Goal: Task Accomplishment & Management: Manage account settings

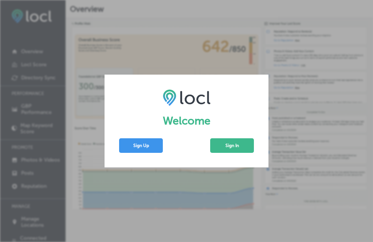
click at [242, 145] on button "Sign In" at bounding box center [232, 145] width 44 height 15
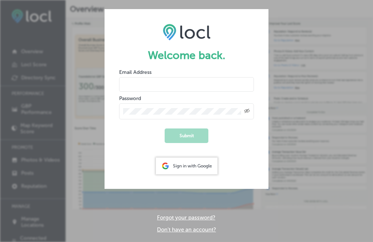
click at [230, 80] on input "email" at bounding box center [186, 84] width 135 height 15
type input "[EMAIL_ADDRESS][DOMAIN_NAME]"
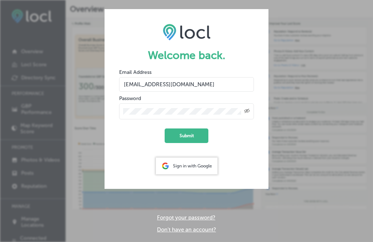
click at [186, 136] on button "Submit" at bounding box center [186, 135] width 44 height 15
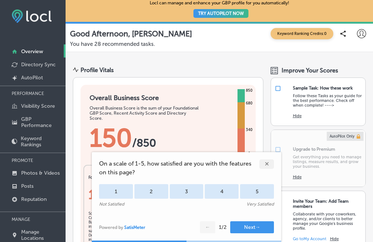
scroll to position [29, 0]
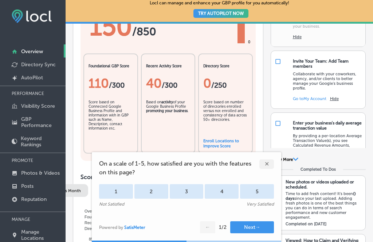
click at [267, 162] on div "✕" at bounding box center [266, 163] width 15 height 9
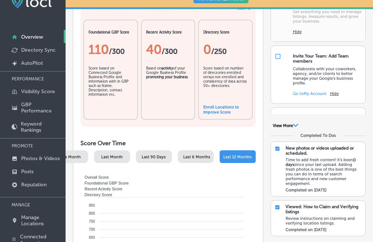
scroll to position [139, 0]
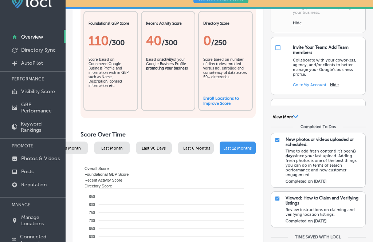
click at [203, 94] on div "Score based on number of directories enrolled versus not enrolled and consisten…" at bounding box center [225, 75] width 44 height 36
click at [203, 106] on link "Enroll Locations to Improve Score" at bounding box center [221, 101] width 36 height 10
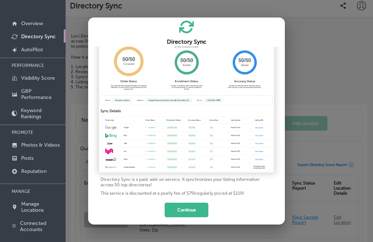
scroll to position [3, 0]
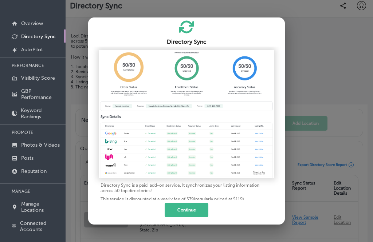
click at [198, 217] on button "Continue" at bounding box center [186, 210] width 44 height 15
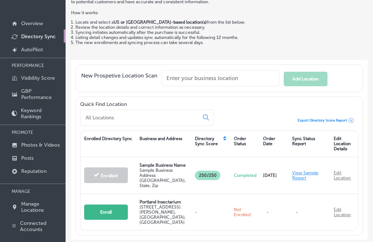
scroll to position [46, 0]
click at [117, 220] on button "Enroll" at bounding box center [106, 211] width 44 height 15
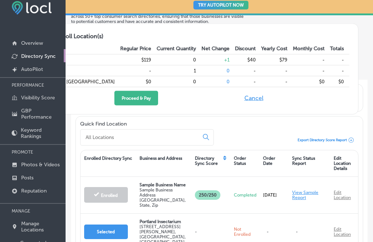
scroll to position [7, 0]
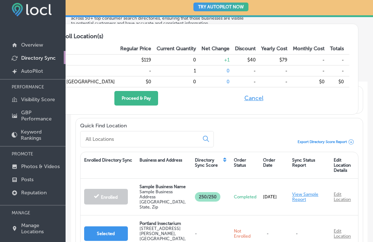
click at [258, 93] on button "Cancel" at bounding box center [253, 98] width 23 height 15
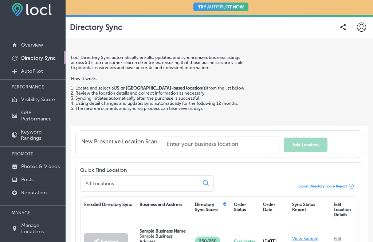
scroll to position [0, 0]
click at [48, 119] on p "GBP Performance" at bounding box center [41, 116] width 41 height 12
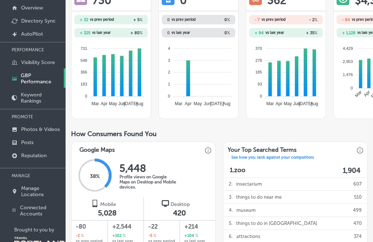
scroll to position [48, 0]
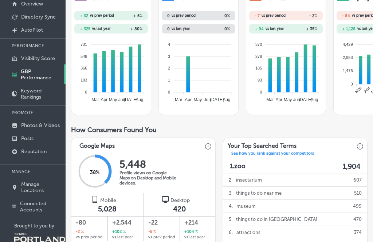
click at [47, 190] on p "Manage Locations" at bounding box center [41, 187] width 41 height 12
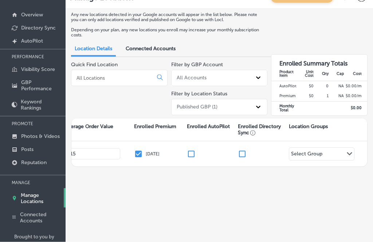
scroll to position [31, 0]
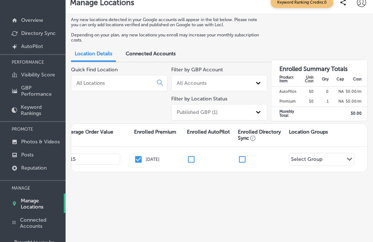
click at [38, 95] on p "GBP Performance" at bounding box center [41, 91] width 41 height 12
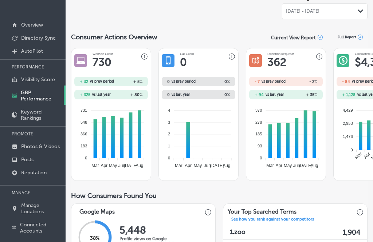
scroll to position [2, 0]
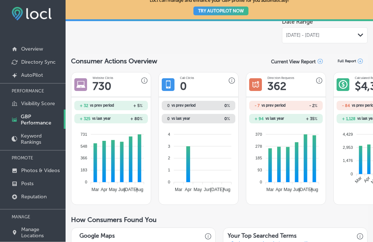
click at [47, 200] on p "Reputation" at bounding box center [33, 197] width 25 height 6
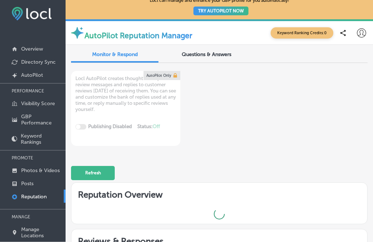
scroll to position [3, 0]
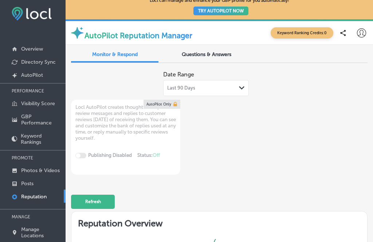
type textarea "x"
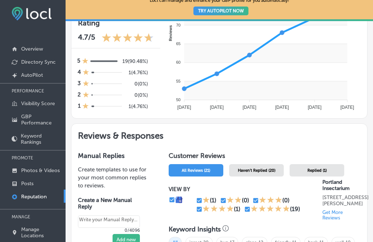
scroll to position [296, 0]
click at [41, 51] on p "Overview" at bounding box center [32, 49] width 22 height 6
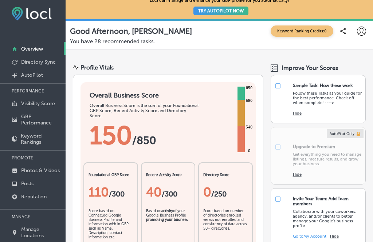
click at [41, 68] on link "Directory Sync" at bounding box center [32, 61] width 65 height 13
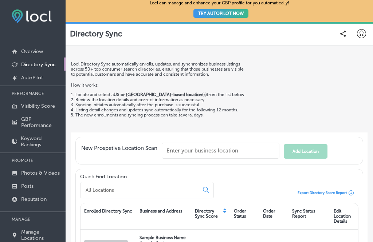
click at [48, 48] on link "Overview" at bounding box center [32, 50] width 65 height 13
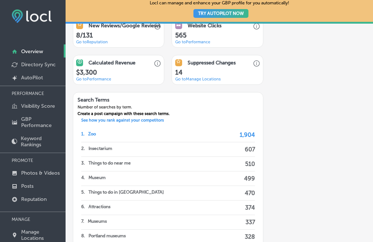
scroll to position [551, 0]
click at [151, 124] on p "See how you rank against your competitors" at bounding box center [122, 121] width 91 height 7
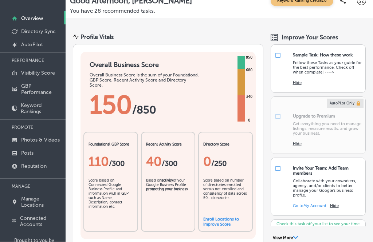
scroll to position [48, 0]
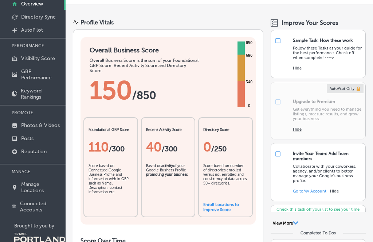
click at [48, 190] on p "Manage Locations" at bounding box center [41, 187] width 41 height 12
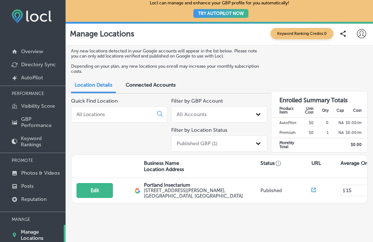
click at [43, 77] on link "Created by potrace 1.10, written by [PERSON_NAME] [DATE]-[DATE] AutoPilot" at bounding box center [32, 77] width 65 height 13
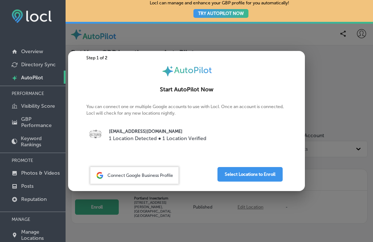
click at [242, 170] on button "Select Locations to Enroll" at bounding box center [249, 174] width 65 height 15
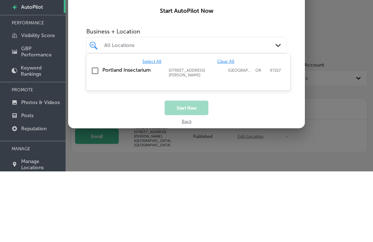
click at [96, 137] on input "checkbox" at bounding box center [95, 141] width 9 height 9
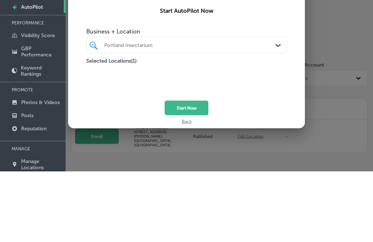
scroll to position [71, 0]
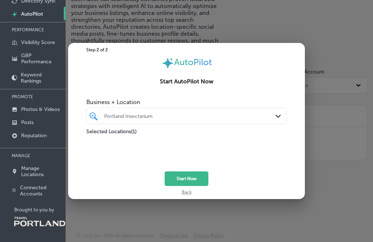
click at [198, 175] on button "Start Now" at bounding box center [186, 178] width 44 height 15
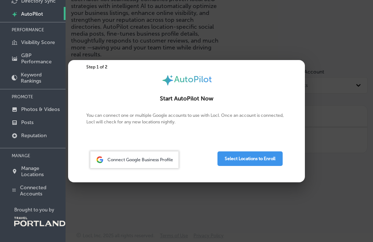
click at [182, 219] on div at bounding box center [186, 121] width 373 height 242
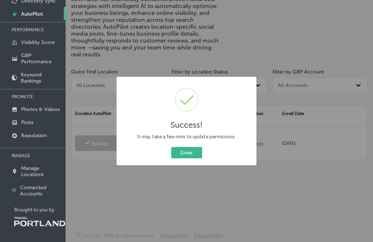
click at [186, 209] on div "Success! × It may take a few mins to update permissions. Great Cancel" at bounding box center [186, 121] width 373 height 242
click at [189, 158] on button "Great" at bounding box center [186, 152] width 31 height 11
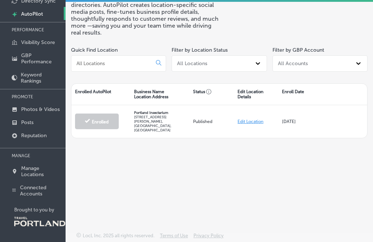
scroll to position [73, 0]
click at [260, 119] on link "Edit Location" at bounding box center [250, 121] width 26 height 5
select select "US"
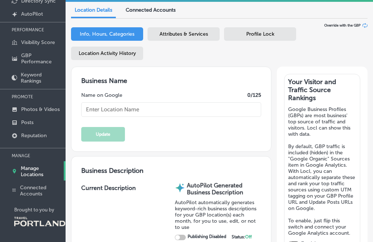
scroll to position [64, 0]
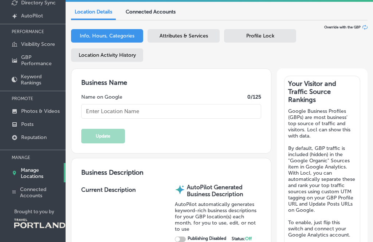
type input "Portland Insectarium"
type textarea "Insect museum, zoo, & gift shop"
checkbox input "true"
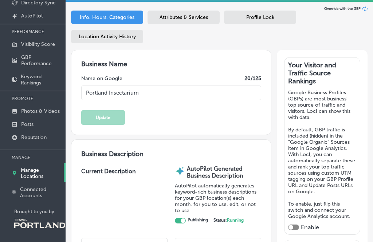
type textarea "Discover the wonders of the natural world at Portland Insectarium, a unique mus…"
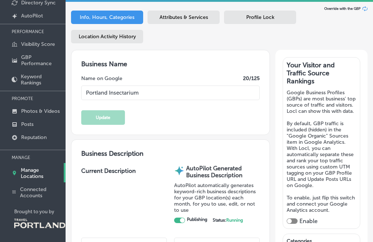
type input "5429 N Moore Ave"
type input "Portland"
type input "97217"
type input "US"
type input "http://www.pdxinsectarium.org/"
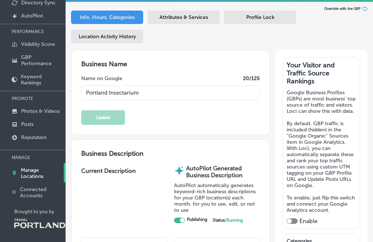
type input "15"
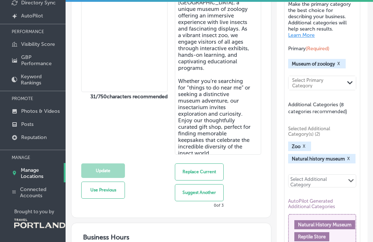
scroll to position [97, 0]
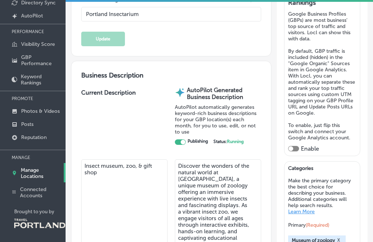
click at [182, 145] on div at bounding box center [180, 141] width 11 height 5
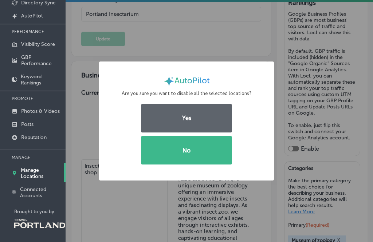
click at [209, 152] on button "No" at bounding box center [186, 150] width 91 height 28
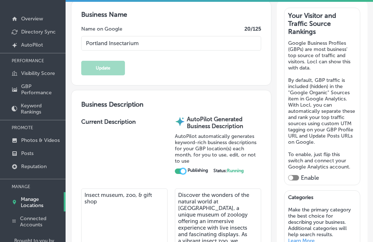
scroll to position [28, 0]
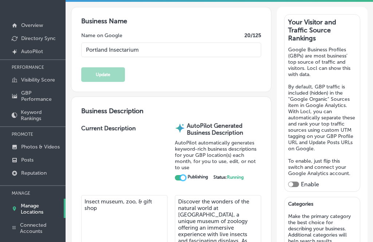
click at [42, 56] on link "Created by potrace 1.10, written by Peter Selinger 2001-2011 AutoPilot" at bounding box center [32, 50] width 65 height 13
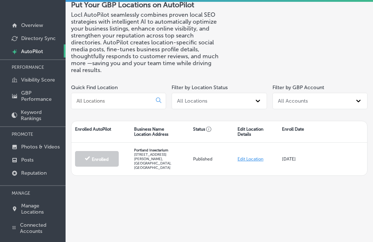
click at [248, 162] on link "Edit Location" at bounding box center [250, 158] width 26 height 5
select select "US"
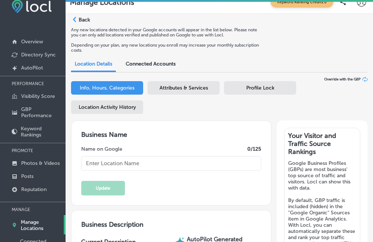
scroll to position [11, 0]
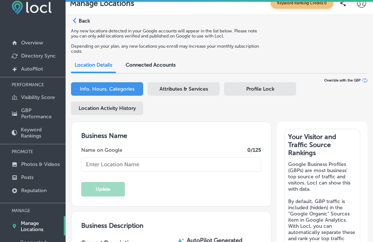
type input "Portland Insectarium"
type textarea "Insect museum, zoo, & gift shop"
type textarea "Discover the wonders of the natural world at Portland Insectarium, a unique mus…"
type input "[STREET_ADDRESS][PERSON_NAME]"
type input "[GEOGRAPHIC_DATA]"
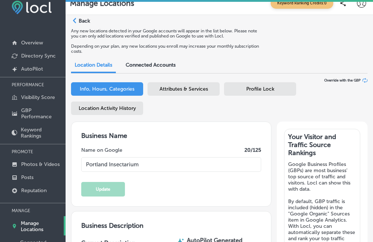
type input "97217"
type input "US"
type input "http://www.pdxinsectarium.org/"
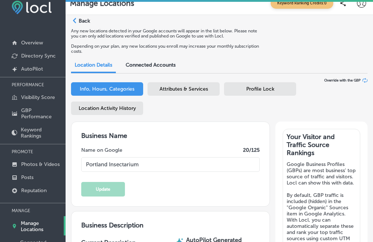
checkbox input "true"
type input "15"
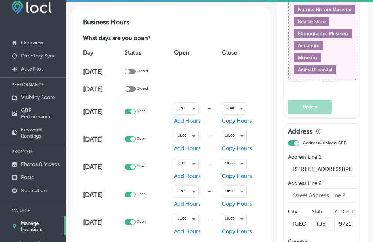
scroll to position [544, 0]
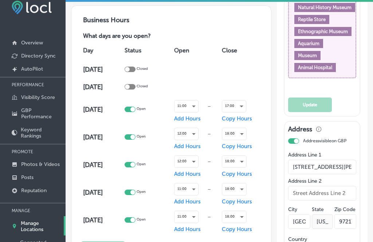
click at [135, 112] on div at bounding box center [129, 109] width 11 height 5
checkbox input "false"
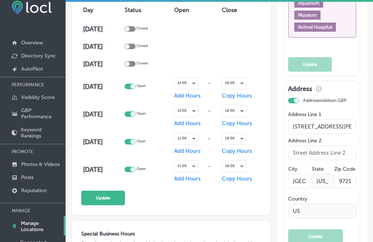
scroll to position [585, 0]
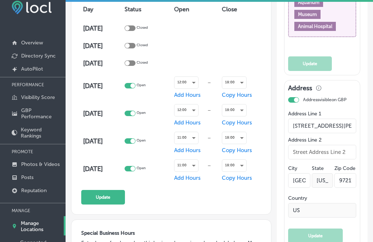
click at [107, 201] on button "Update" at bounding box center [103, 197] width 44 height 15
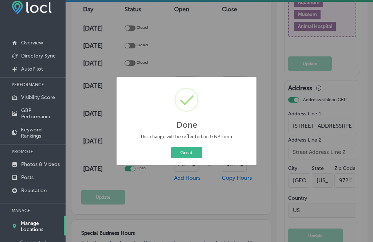
click at [194, 151] on button "Great" at bounding box center [186, 152] width 31 height 11
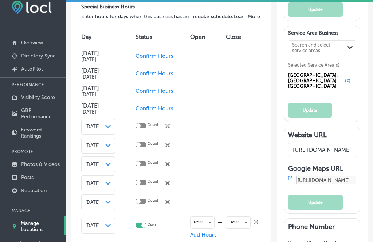
scroll to position [853, 0]
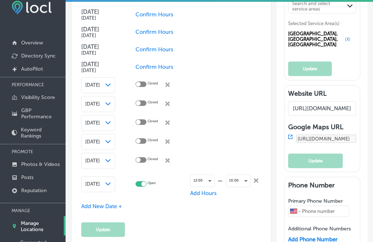
click at [160, 18] on span "Confirm Hours" at bounding box center [154, 14] width 38 height 7
click at [143, 16] on div at bounding box center [140, 13] width 11 height 5
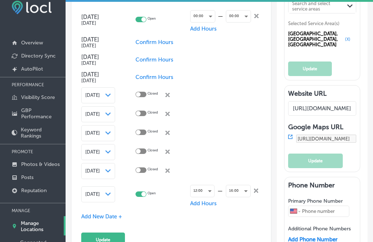
click at [144, 22] on div at bounding box center [140, 19] width 11 height 5
checkbox input "false"
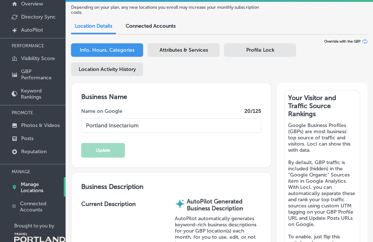
scroll to position [0, 0]
click at [207, 56] on div "Attributes & Services" at bounding box center [183, 49] width 72 height 13
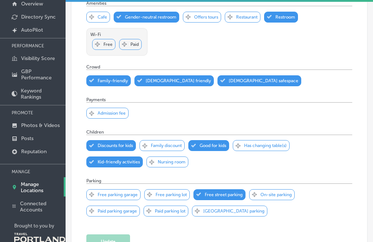
scroll to position [382, 0]
click at [93, 116] on icon "Svg Vector Icons : http://www.onlinewebfonts.com/icon" at bounding box center [91, 113] width 5 height 5
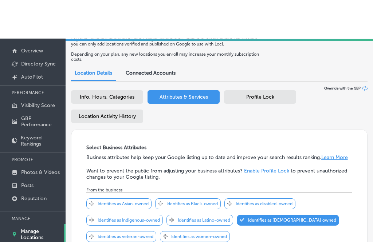
scroll to position [0, 0]
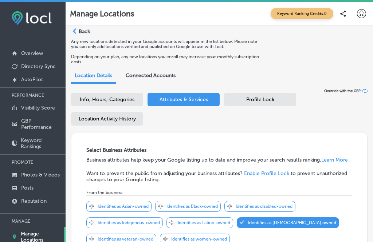
click at [247, 1] on div at bounding box center [186, 1] width 373 height 2
click at [45, 81] on link "Created by potrace 1.10, written by [PERSON_NAME] [DATE]-[DATE] AutoPilot" at bounding box center [32, 78] width 65 height 13
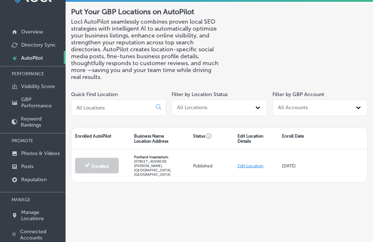
scroll to position [20, 0]
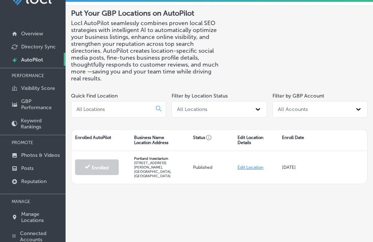
click at [52, 63] on link "Created by potrace 1.10, written by [PERSON_NAME] [DATE]-[DATE] AutoPilot" at bounding box center [32, 59] width 65 height 13
click at [255, 170] on link "Edit Location" at bounding box center [250, 167] width 26 height 5
select select "US"
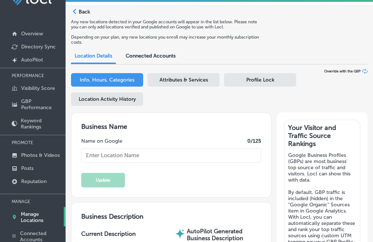
type input "Portland Insectarium"
type textarea "Insect museum, zoo, & gift shop"
type textarea "Discover the wonders of the natural world at Portland Insectarium, a unique mus…"
type input "[STREET_ADDRESS][PERSON_NAME]"
type input "[GEOGRAPHIC_DATA]"
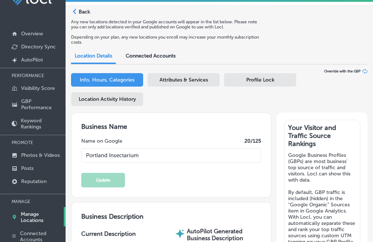
type input "97217"
type input "US"
type input "http://www.pdxinsectarium.org/"
type input "15"
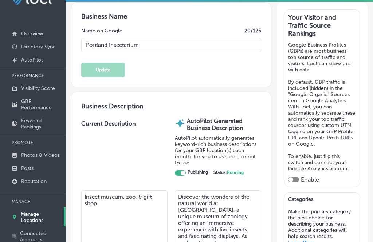
scroll to position [144, 0]
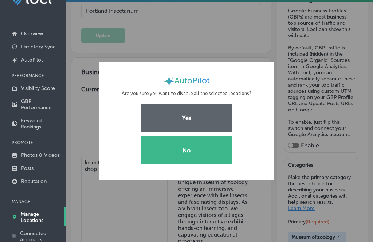
click at [215, 127] on button "Yes" at bounding box center [186, 118] width 91 height 28
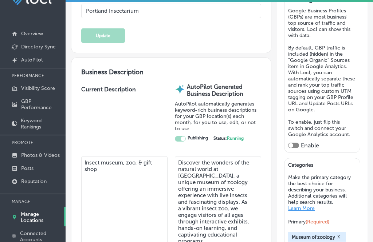
checkbox input "false"
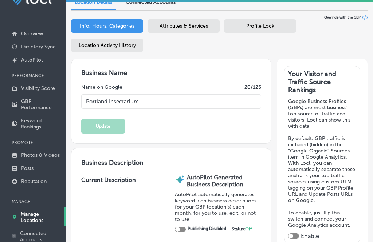
scroll to position [53, 0]
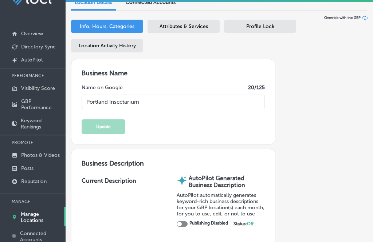
select select "US"
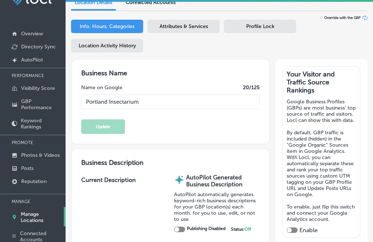
type input "[STREET_ADDRESS][PERSON_NAME]"
type input "[GEOGRAPHIC_DATA]"
type input "97217"
type input "US"
type input "http://www.pdxinsectarium.org/"
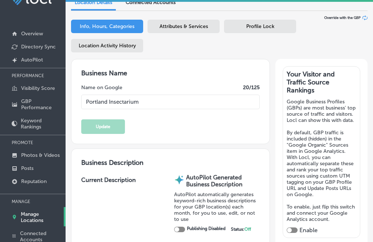
type input "15"
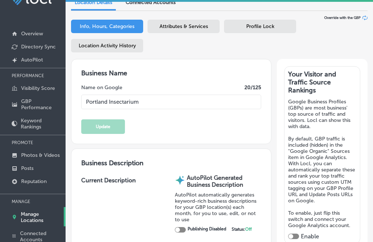
scroll to position [45, 0]
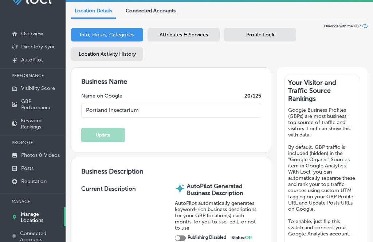
click at [166, 14] on span "Connected Accounts" at bounding box center [151, 11] width 50 height 6
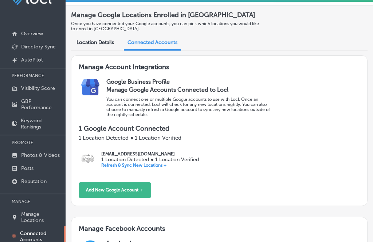
click at [100, 48] on div "Location Details" at bounding box center [95, 43] width 48 height 15
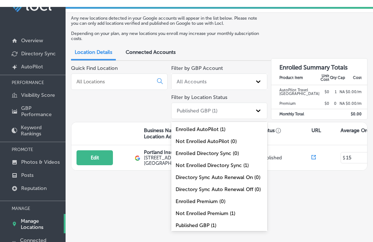
scroll to position [13, 0]
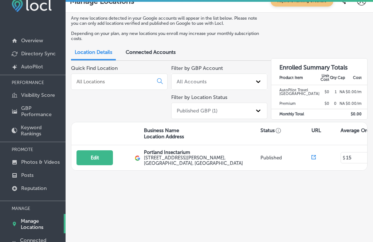
click at [287, 200] on div "Any new locations detected in your Google accounts will appear in the list belo…" at bounding box center [218, 136] width 307 height 247
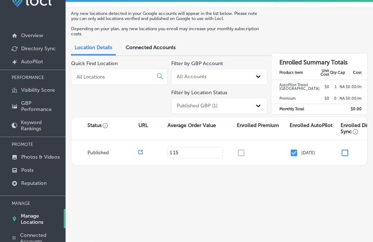
scroll to position [0, 173]
click at [47, 67] on link "Created by potrace 1.10, written by [PERSON_NAME] [DATE]-[DATE] AutoPilot" at bounding box center [32, 61] width 65 height 13
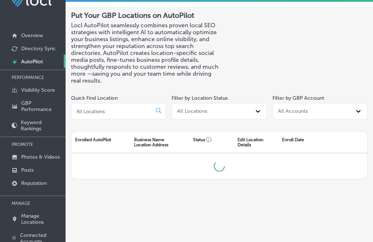
scroll to position [18, 0]
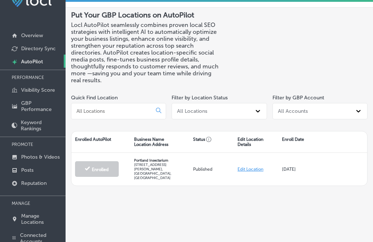
click at [258, 177] on div "Edit Location" at bounding box center [256, 169] width 44 height 16
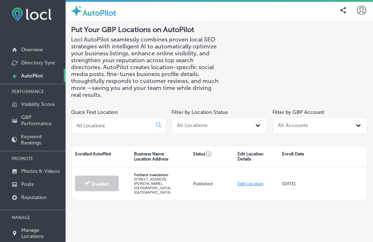
scroll to position [4, 0]
click at [217, 227] on div "Put Your GBP Locations on AutoPilot Locl AutoPilot seamlessly combines proven l…" at bounding box center [218, 145] width 307 height 247
click at [209, 47] on h3 "Locl AutoPilot seamlessly combines proven local SEO strategies with intelligent…" at bounding box center [145, 67] width 148 height 62
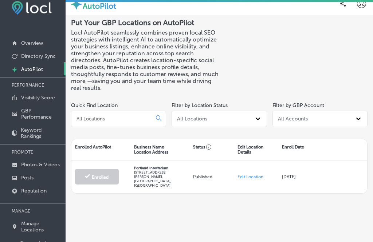
scroll to position [9, 0]
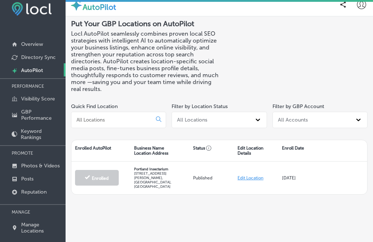
click at [50, 51] on link "Directory Sync" at bounding box center [32, 56] width 65 height 13
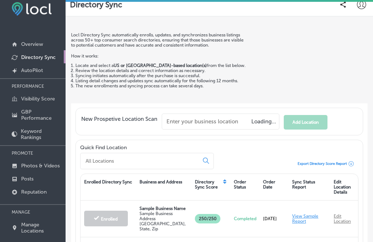
click at [38, 44] on p "Overview" at bounding box center [32, 44] width 22 height 6
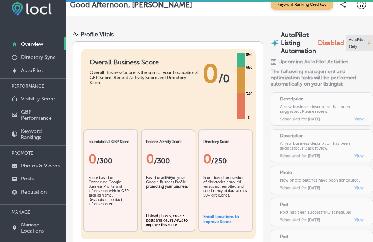
click at [36, 56] on p "Directory Sync" at bounding box center [38, 57] width 35 height 6
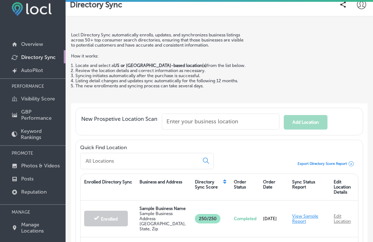
click at [51, 43] on link "Overview" at bounding box center [32, 43] width 65 height 13
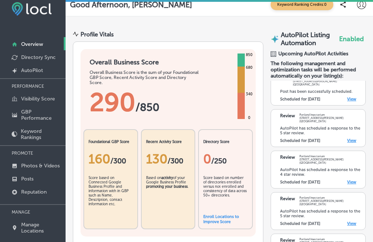
scroll to position [13, 0]
click at [355, 37] on span "Enabled" at bounding box center [351, 39] width 25 height 8
click at [348, 36] on span "Enabled" at bounding box center [351, 39] width 25 height 8
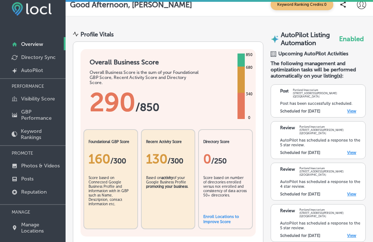
scroll to position [0, 0]
click at [355, 114] on link "View" at bounding box center [351, 111] width 9 height 5
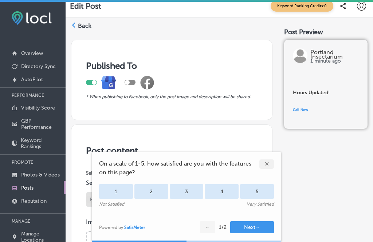
scroll to position [8, 0]
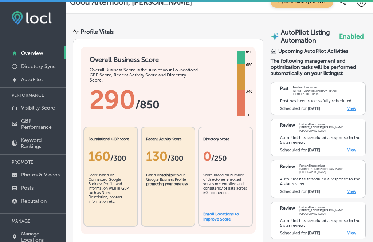
click at [352, 32] on span "Enabled" at bounding box center [351, 36] width 25 height 8
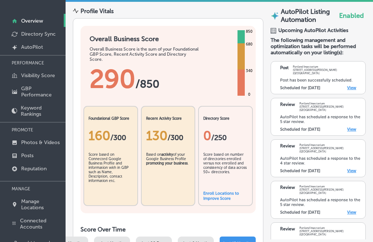
click at [349, 16] on span "Enabled" at bounding box center [351, 16] width 25 height 8
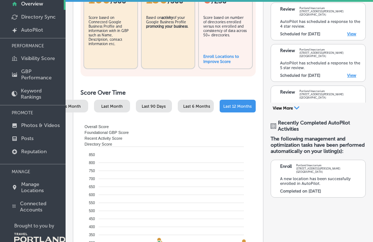
scroll to position [123, 0]
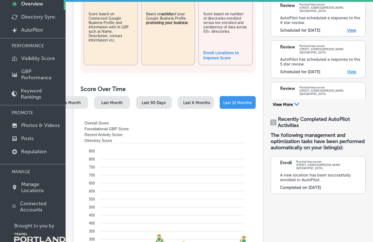
click at [340, 182] on div "A new location has been successfully enrolled in AutoPilot." at bounding box center [320, 177] width 81 height 9
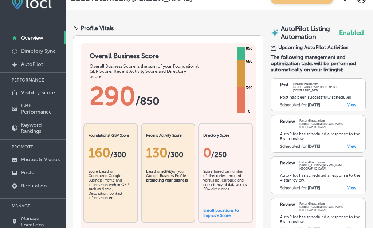
scroll to position [17, 0]
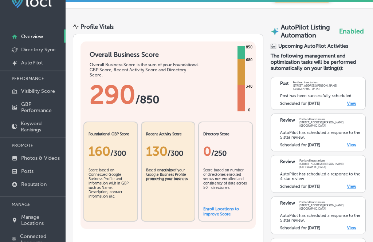
click at [354, 35] on span "Enabled" at bounding box center [351, 31] width 25 height 8
click at [51, 61] on link "Created by potrace 1.10, written by Peter Selinger 2001-2011 AutoPilot" at bounding box center [32, 62] width 65 height 13
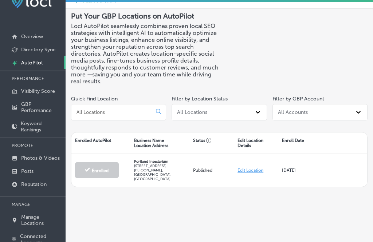
click at [253, 172] on link "Edit Location" at bounding box center [250, 170] width 26 height 5
select select "US"
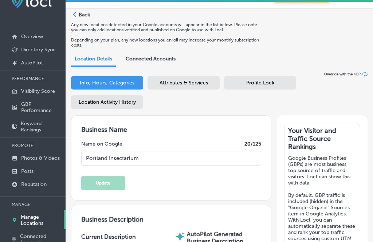
type input "Portland Insectarium"
type textarea "Insect museum, zoo, & gift shop"
type textarea "Discover the wonders of the natural world at Portland Insectarium, a unique mus…"
type input "[STREET_ADDRESS][PERSON_NAME]"
type input "[GEOGRAPHIC_DATA]"
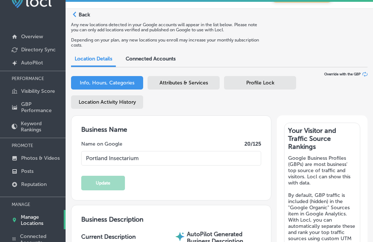
type input "97217"
type input "US"
type input "http://www.pdxinsectarium.org/"
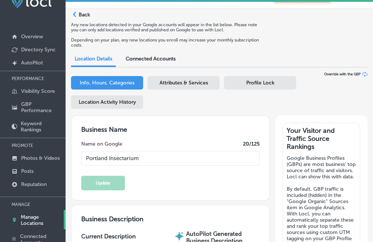
type input "15"
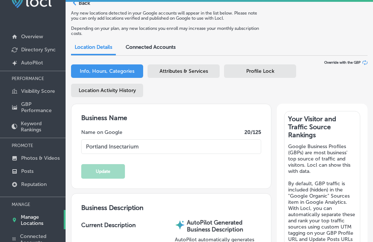
click at [264, 72] on span "Profile Lock" at bounding box center [260, 71] width 28 height 6
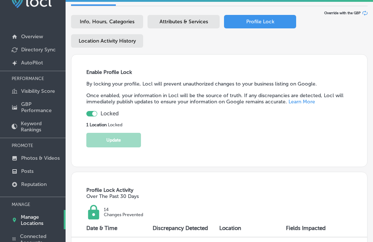
scroll to position [13, 0]
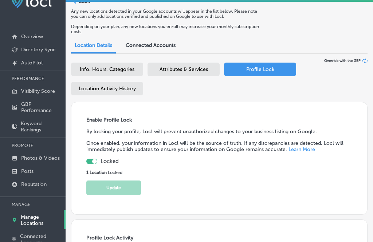
click at [92, 164] on div at bounding box center [91, 161] width 11 height 5
checkbox input "false"
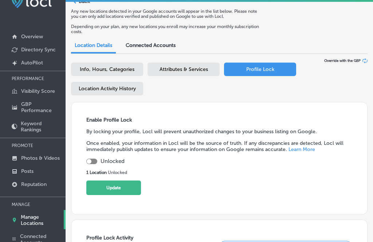
scroll to position [8, 0]
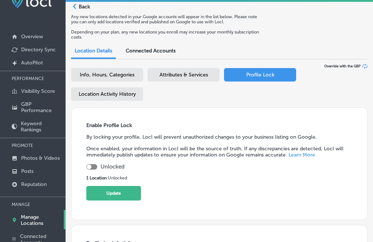
click at [129, 200] on button "Update" at bounding box center [113, 193] width 55 height 15
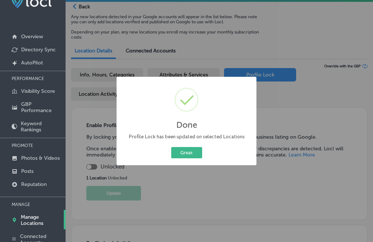
click at [192, 152] on button "Great" at bounding box center [186, 152] width 31 height 11
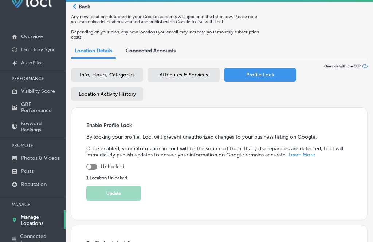
click at [198, 77] on span "Attributes & Services" at bounding box center [183, 75] width 48 height 6
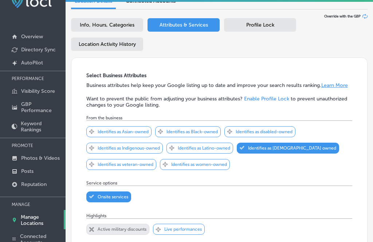
scroll to position [62, 0]
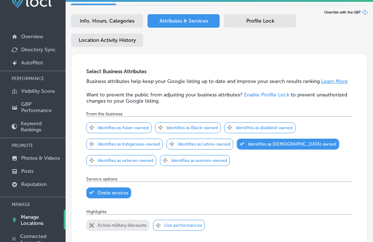
click at [119, 24] on span "Info, Hours, Categories" at bounding box center [107, 21] width 55 height 6
select select "US"
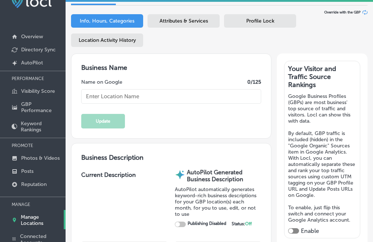
type textarea "Insect museum, zoo, & gift shop"
type input "Portland Insectarium"
type textarea "Discover the wonders of the natural world at Portland Insectarium, a unique mus…"
type input "[STREET_ADDRESS][PERSON_NAME]"
type input "[GEOGRAPHIC_DATA]"
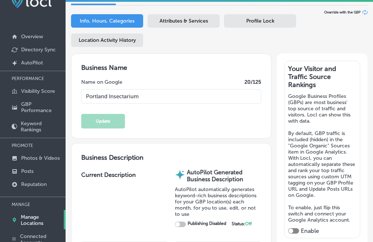
type input "97217"
type input "US"
type input "http://www.pdxinsectarium.org/"
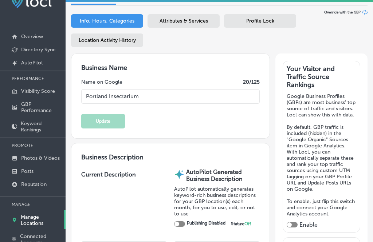
type input "15"
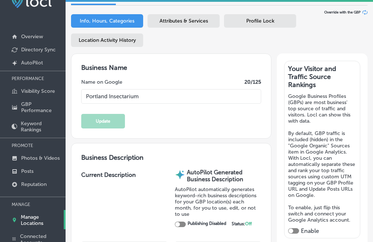
click at [119, 41] on span "Location Activity History" at bounding box center [107, 40] width 57 height 6
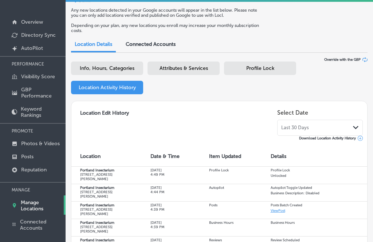
click at [343, 60] on span "Override with the GBP" at bounding box center [342, 59] width 36 height 4
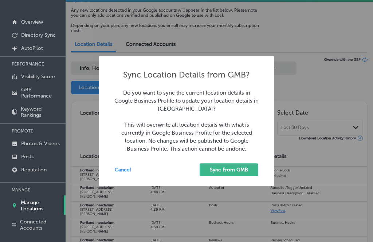
click at [122, 176] on button "Cancel" at bounding box center [128, 169] width 27 height 13
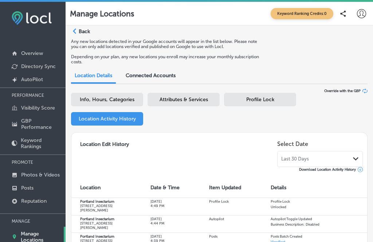
click at [84, 37] on div "Path Created with Sketch. Back" at bounding box center [80, 33] width 19 height 11
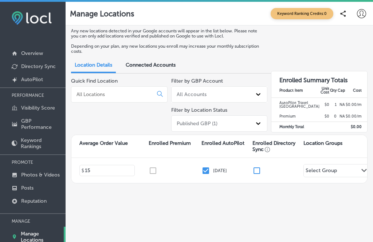
scroll to position [0, 262]
click at [207, 174] on input "checkbox" at bounding box center [204, 170] width 9 height 9
checkbox input "true"
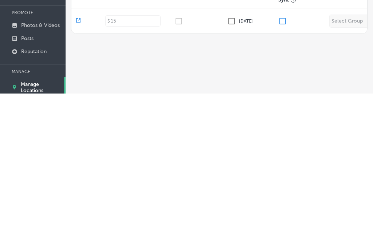
scroll to position [73, 0]
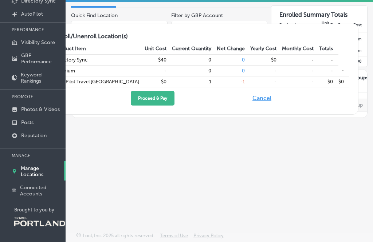
click at [324, 174] on div "Any new locations detected in your Google accounts will appear in the list belo…" at bounding box center [218, 83] width 307 height 247
